Goal: Check status

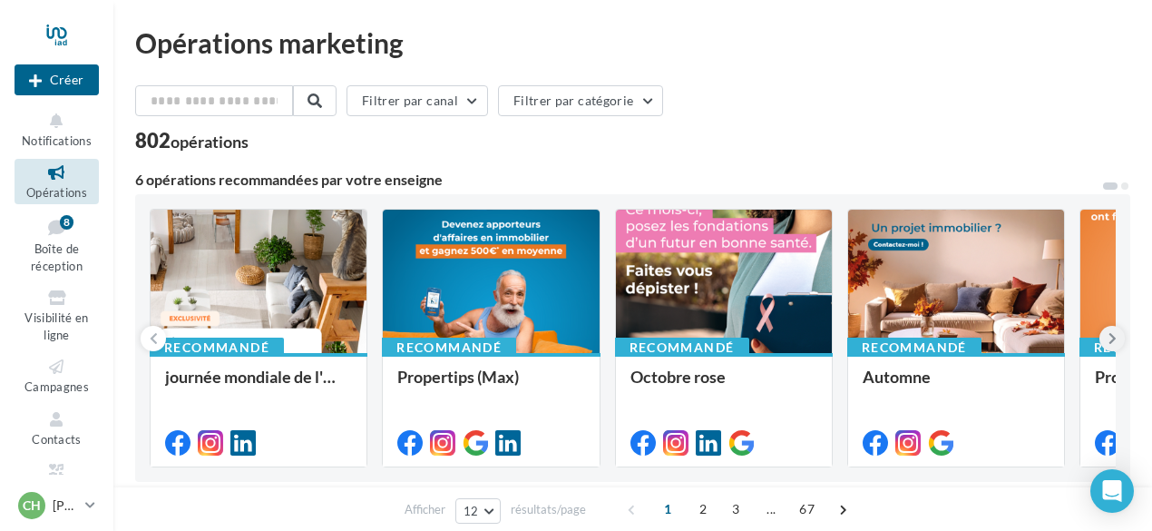
click at [1107, 337] on button at bounding box center [1111, 338] width 25 height 25
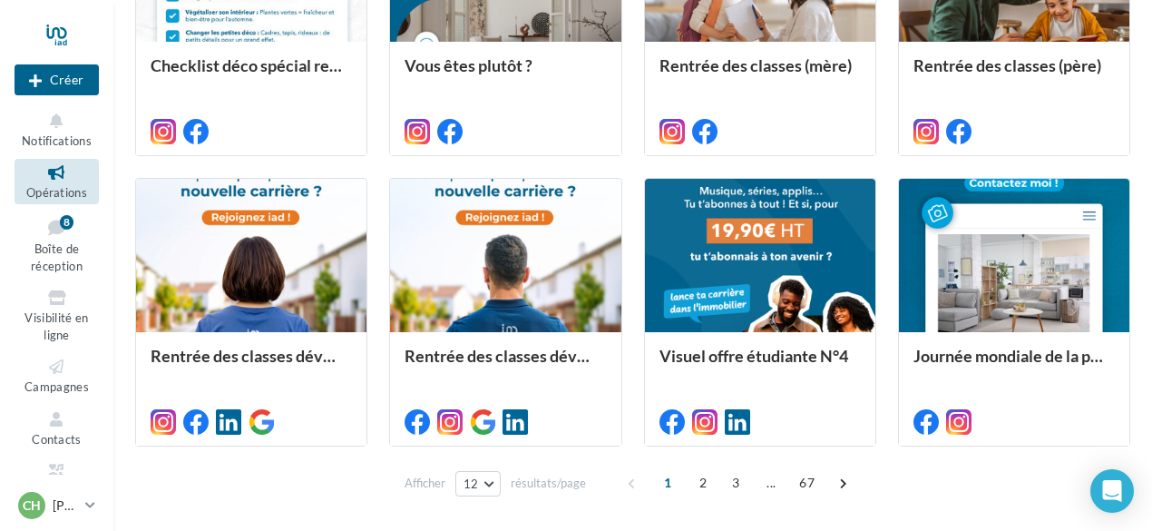
scroll to position [972, 0]
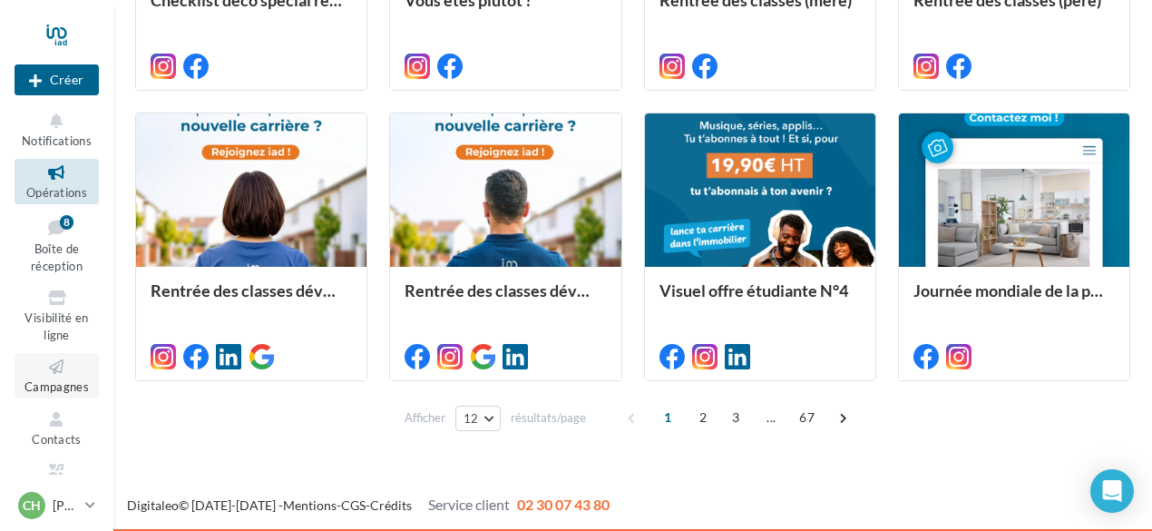
click at [63, 373] on icon at bounding box center [56, 366] width 73 height 21
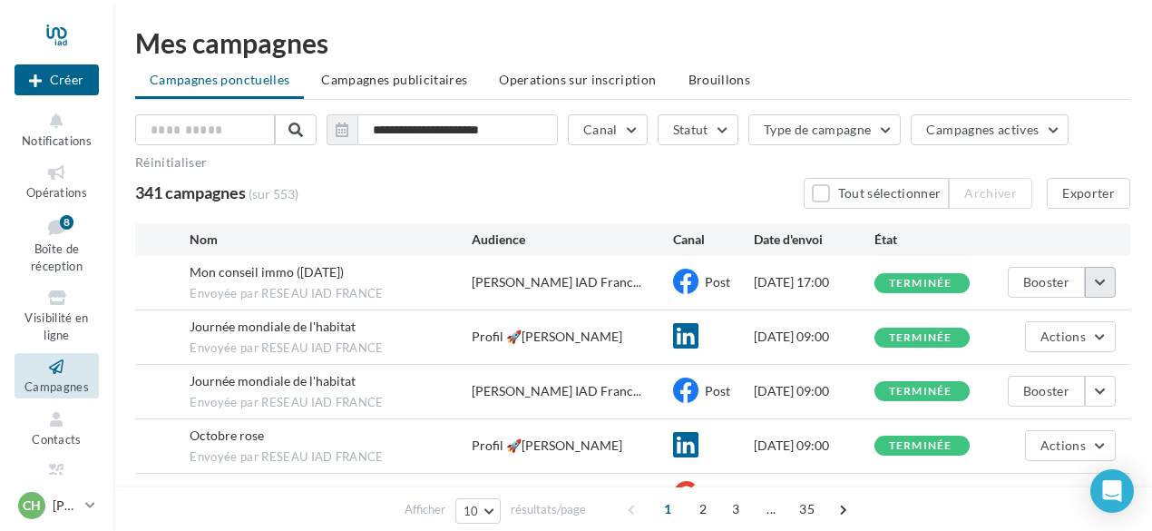
click at [1094, 288] on button "button" at bounding box center [1100, 282] width 31 height 31
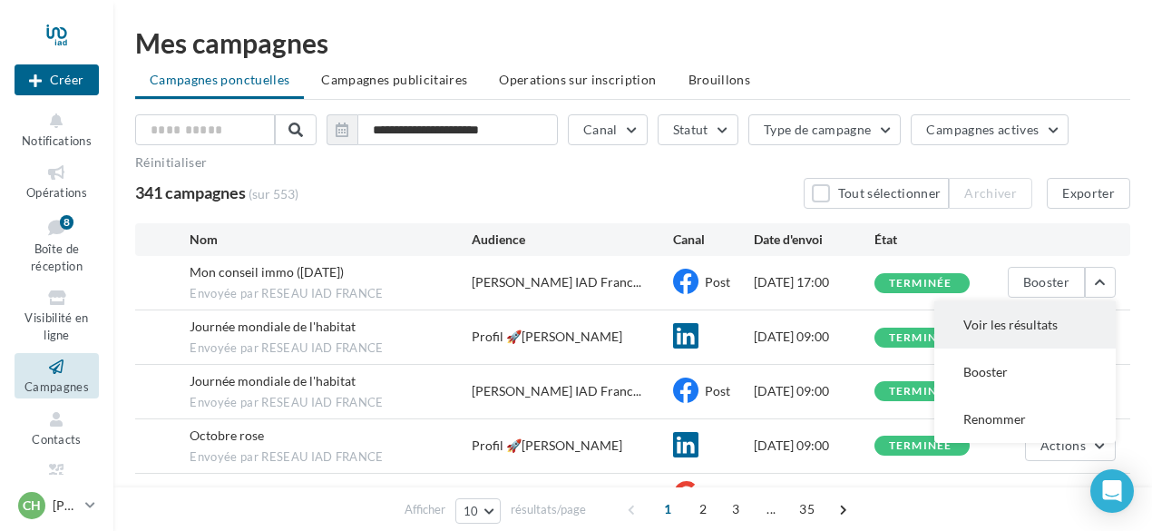
click at [1032, 331] on button "Voir les résultats" at bounding box center [1024, 324] width 181 height 47
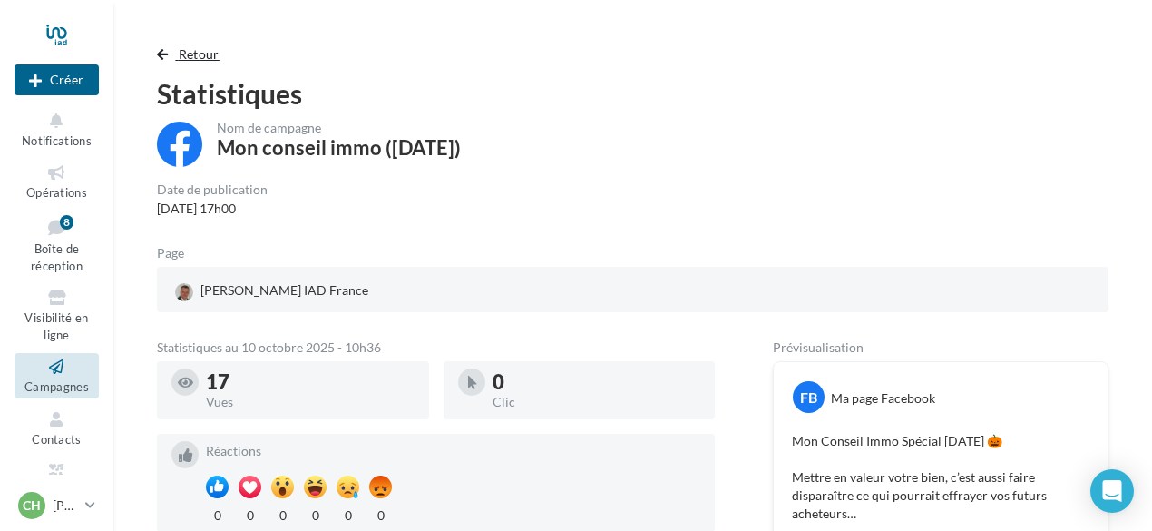
click at [164, 52] on span "button" at bounding box center [162, 54] width 11 height 13
